Goal: Information Seeking & Learning: Learn about a topic

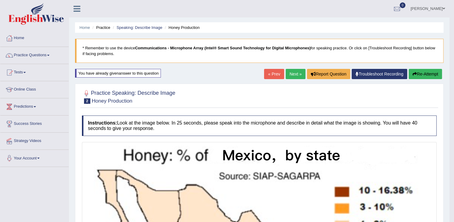
click at [417, 70] on button "Re-Attempt" at bounding box center [425, 74] width 33 height 10
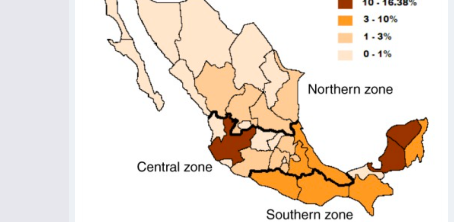
scroll to position [242, 0]
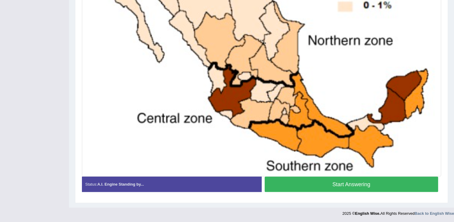
click at [364, 181] on button "Start Answering" at bounding box center [352, 183] width 174 height 15
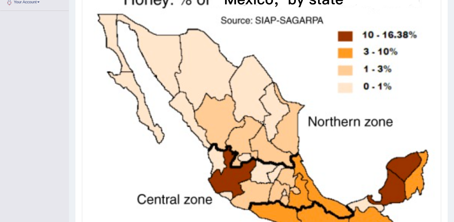
scroll to position [243, 0]
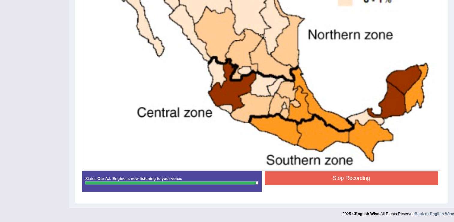
click at [393, 178] on button "Stop Recording" at bounding box center [352, 178] width 174 height 14
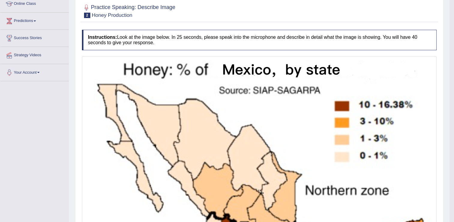
scroll to position [81, 0]
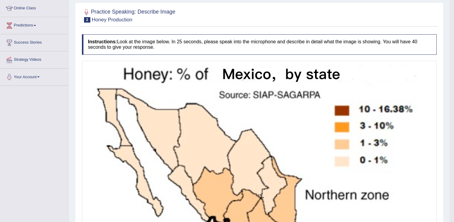
drag, startPoint x: 457, startPoint y: 124, endPoint x: 453, endPoint y: 114, distance: 10.5
click at [453, 114] on html "Toggle navigation Home Practice Questions Speaking Practice Read Aloud Repeat S…" at bounding box center [227, 30] width 454 height 222
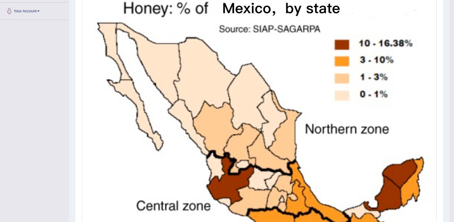
scroll to position [0, 0]
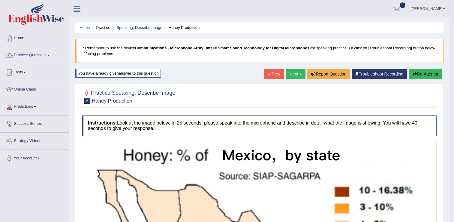
click at [437, 72] on button "Re-Attempt" at bounding box center [425, 74] width 33 height 10
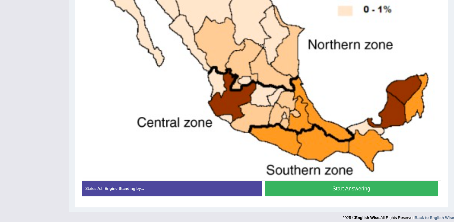
scroll to position [238, 0]
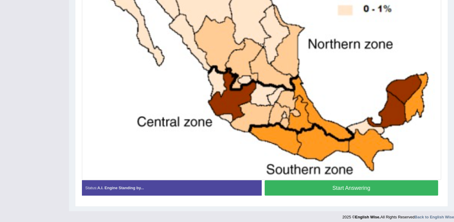
click at [398, 182] on button "Start Answering" at bounding box center [352, 187] width 174 height 15
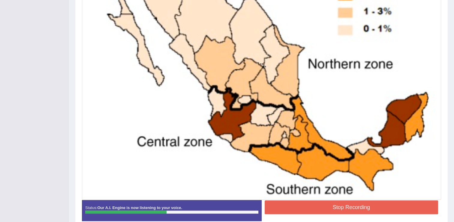
scroll to position [216, 0]
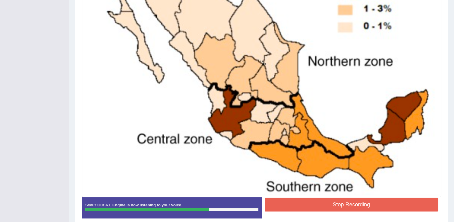
click at [348, 199] on button "Stop Recording" at bounding box center [352, 204] width 174 height 14
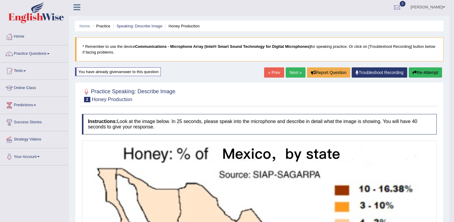
scroll to position [0, 0]
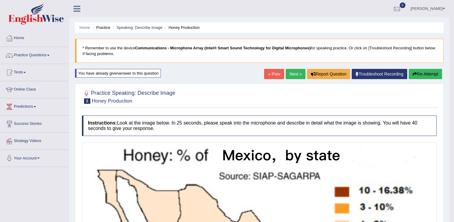
drag, startPoint x: 457, startPoint y: 128, endPoint x: 452, endPoint y: 74, distance: 53.7
click at [452, 74] on html "Toggle navigation Home Practice Questions Speaking Practice Read Aloud Repeat S…" at bounding box center [227, 111] width 454 height 222
click at [417, 76] on button "Re-Attempt" at bounding box center [425, 74] width 33 height 10
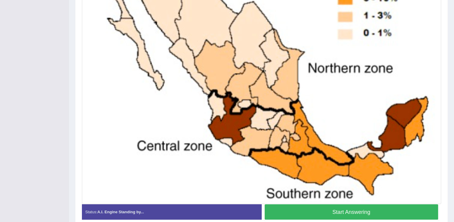
scroll to position [216, 0]
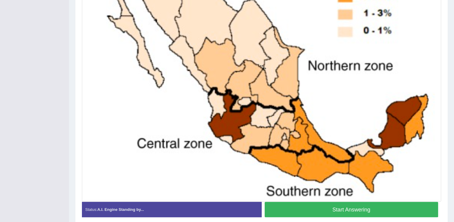
click at [381, 210] on button "Start Answering" at bounding box center [352, 209] width 174 height 15
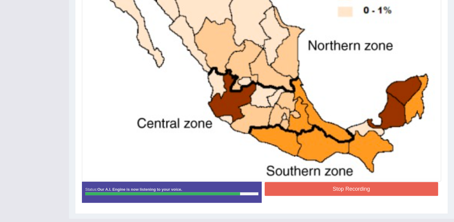
scroll to position [243, 0]
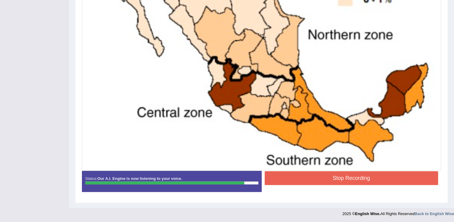
click at [383, 177] on button "Stop Recording" at bounding box center [352, 178] width 174 height 14
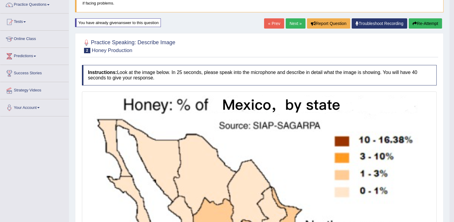
scroll to position [50, 0]
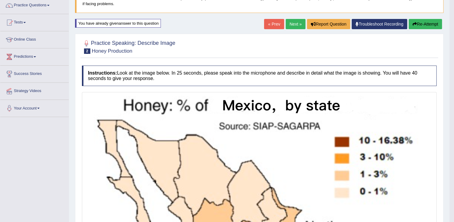
drag, startPoint x: 457, startPoint y: 117, endPoint x: 460, endPoint y: 118, distance: 3.1
click at [454, 118] on html "Toggle navigation Home Practice Questions Speaking Practice Read Aloud Repeat S…" at bounding box center [227, 61] width 454 height 222
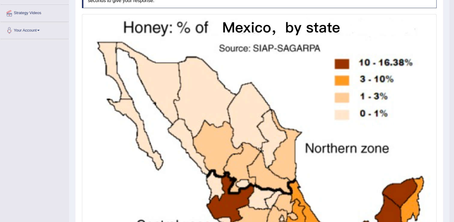
scroll to position [15, 0]
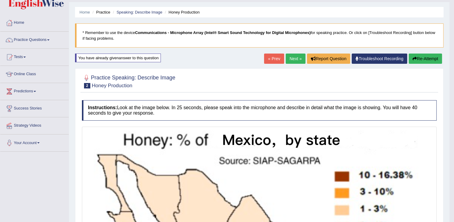
click at [429, 63] on div "« Prev Next » Report Question Troubleshoot Recording Re-Attempt" at bounding box center [354, 59] width 180 height 12
click at [428, 61] on button "Re-Attempt" at bounding box center [425, 58] width 33 height 10
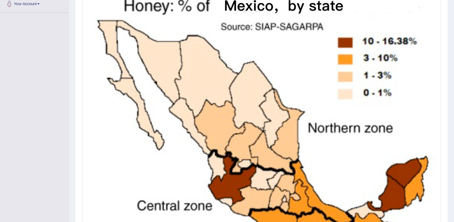
scroll to position [242, 0]
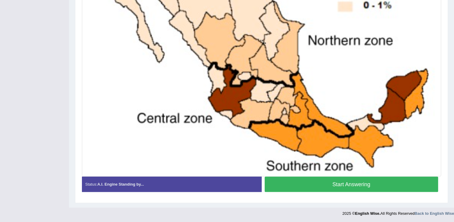
click at [372, 183] on button "Start Answering" at bounding box center [352, 183] width 174 height 15
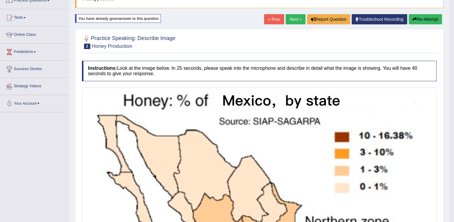
scroll to position [54, 0]
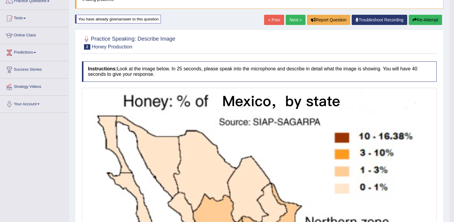
drag, startPoint x: 458, startPoint y: 102, endPoint x: 442, endPoint y: 72, distance: 33.6
click at [442, 72] on html "Toggle navigation Home Practice Questions Speaking Practice Read Aloud Repeat S…" at bounding box center [227, 57] width 454 height 222
click at [424, 20] on button "Re-Attempt" at bounding box center [425, 20] width 33 height 10
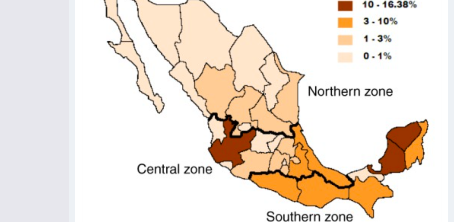
scroll to position [242, 0]
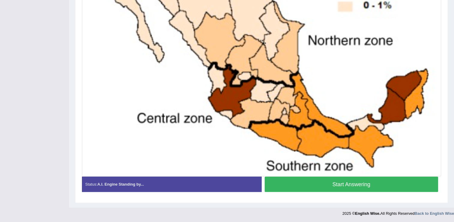
click at [368, 184] on button "Start Answering" at bounding box center [352, 183] width 174 height 15
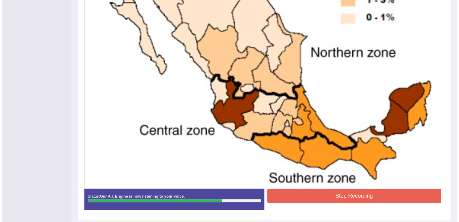
scroll to position [226, 0]
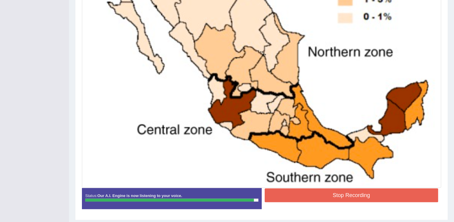
click at [388, 193] on button "Stop Recording" at bounding box center [352, 195] width 174 height 14
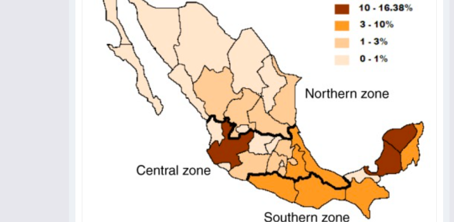
scroll to position [50, 0]
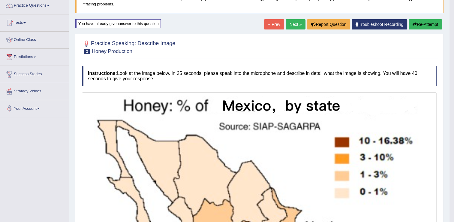
drag, startPoint x: 458, startPoint y: 119, endPoint x: 460, endPoint y: 114, distance: 5.5
click at [454, 114] on html "Toggle navigation Home Practice Questions Speaking Practice Read Aloud Repeat S…" at bounding box center [227, 61] width 454 height 222
click at [424, 24] on button "Re-Attempt" at bounding box center [425, 24] width 33 height 10
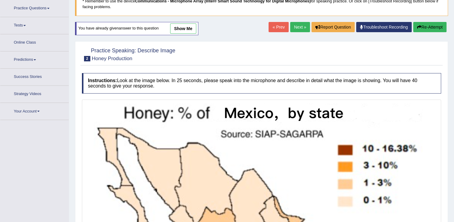
scroll to position [52, 0]
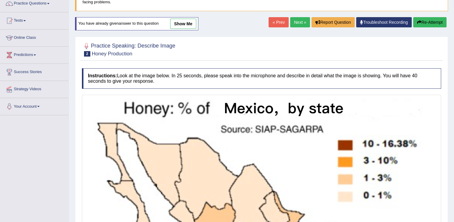
click at [428, 19] on button "Re-Attempt" at bounding box center [430, 22] width 33 height 10
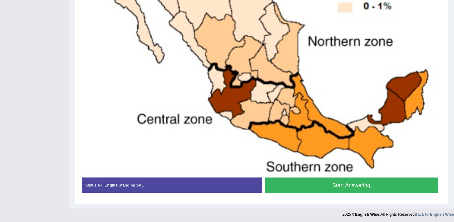
scroll to position [241, 0]
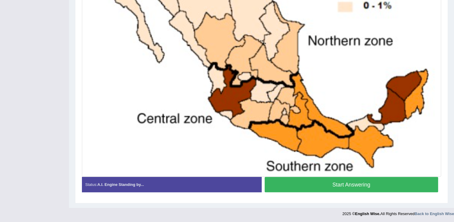
click at [362, 182] on button "Start Answering" at bounding box center [352, 184] width 174 height 15
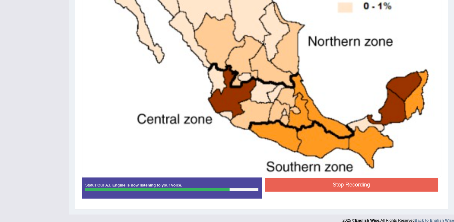
scroll to position [243, 0]
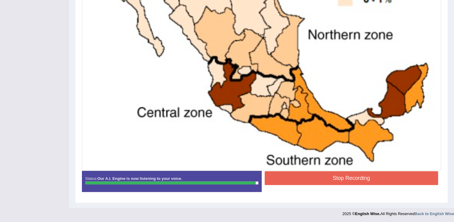
click at [402, 174] on button "Stop Recording" at bounding box center [352, 178] width 174 height 14
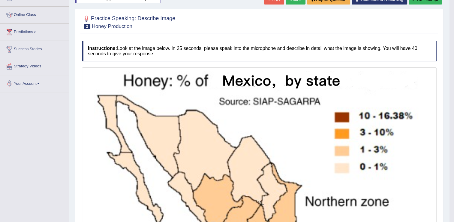
scroll to position [34, 0]
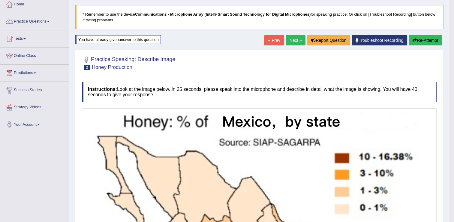
click at [425, 38] on button "Re-Attempt" at bounding box center [425, 40] width 33 height 10
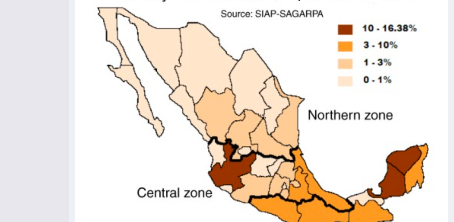
scroll to position [242, 0]
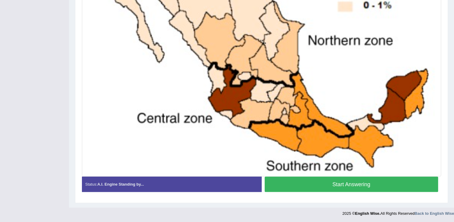
click at [343, 180] on button "Start Answering" at bounding box center [352, 183] width 174 height 15
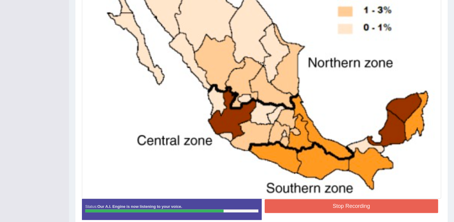
scroll to position [243, 0]
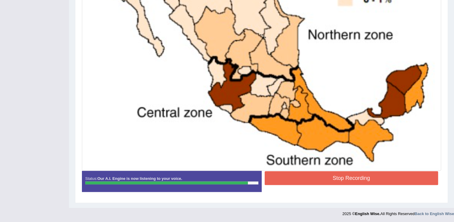
click at [388, 179] on button "Stop Recording" at bounding box center [352, 178] width 174 height 14
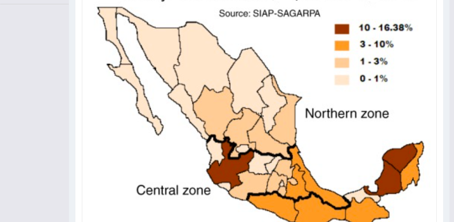
scroll to position [0, 0]
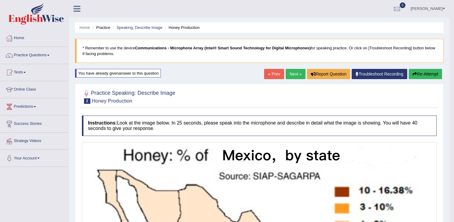
drag, startPoint x: 458, startPoint y: 119, endPoint x: 452, endPoint y: 67, distance: 52.3
click at [452, 67] on html "Toggle navigation Home Practice Questions Speaking Practice Read Aloud Repeat S…" at bounding box center [227, 111] width 454 height 222
click at [296, 73] on link "Next »" at bounding box center [296, 74] width 20 height 10
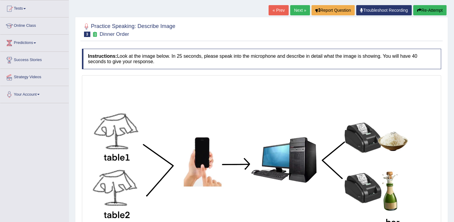
scroll to position [65, 0]
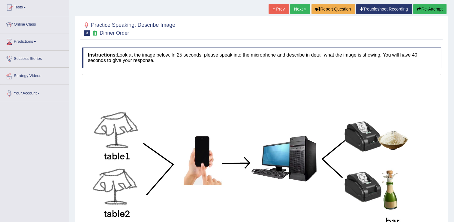
click at [429, 11] on button "Re-Attempt" at bounding box center [430, 9] width 33 height 10
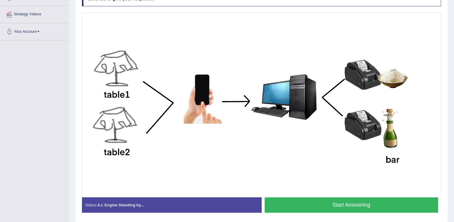
scroll to position [147, 0]
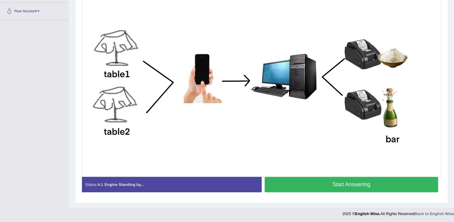
click at [372, 184] on button "Start Answering" at bounding box center [352, 184] width 174 height 15
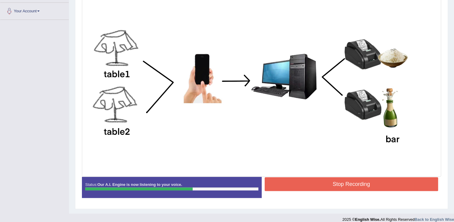
click at [372, 184] on button "Stop Recording" at bounding box center [352, 184] width 174 height 14
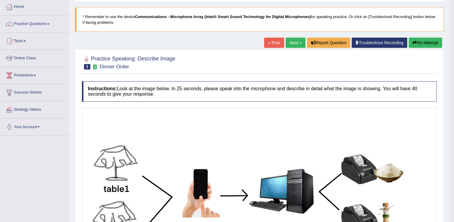
drag, startPoint x: 457, startPoint y: 137, endPoint x: 458, endPoint y: 140, distance: 3.6
click at [454, 140] on html "Toggle navigation Home Practice Questions Speaking Practice Read Aloud Repeat S…" at bounding box center [227, 80] width 454 height 222
click at [425, 44] on button "Re-Attempt" at bounding box center [425, 42] width 33 height 10
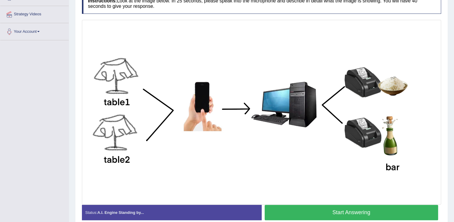
scroll to position [127, 0]
